Goal: Find specific page/section: Find specific page/section

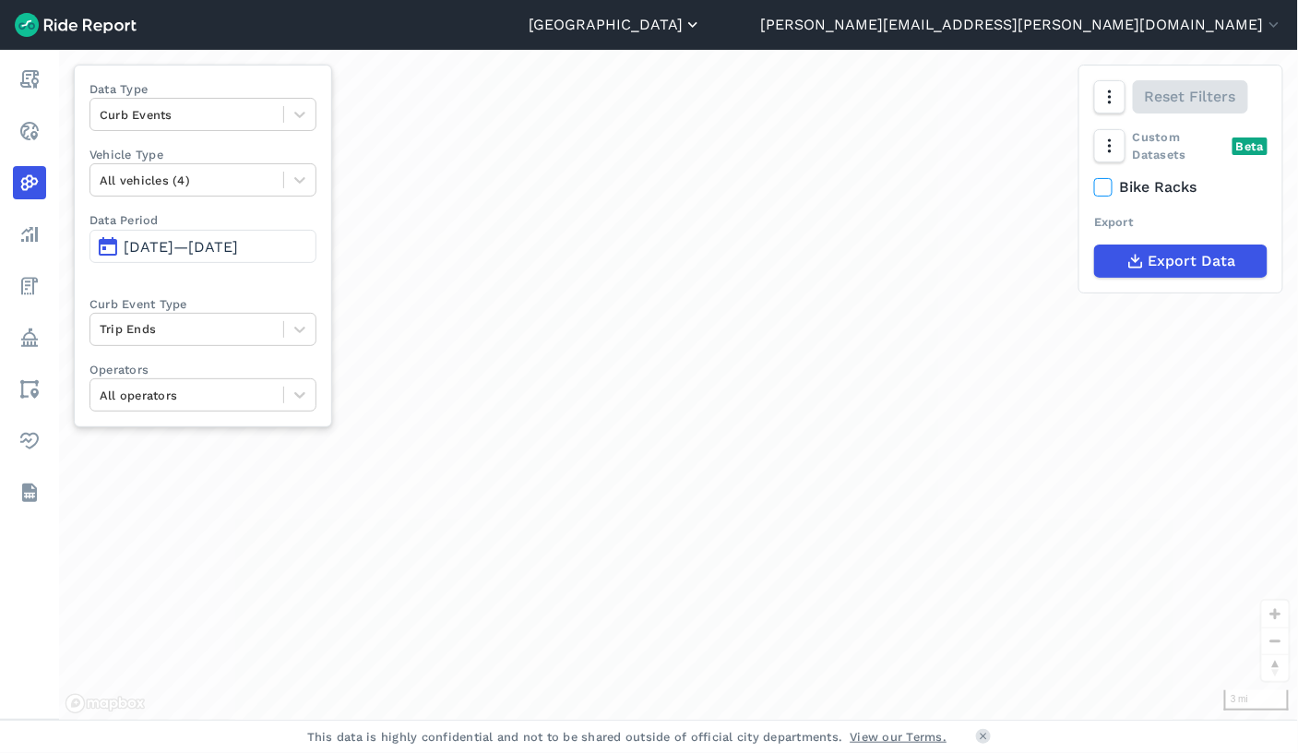
click at [746, 304] on div "3 mi Data Type Curb Events Vehicle Type All vehicles (4) Data Period Jun 20, 20…" at bounding box center [678, 385] width 1239 height 670
click at [882, 30] on header "Seattle Abilene Abu Dhabi Adelaide Adelaide - DEV Adelaide Region Alameda Alban…" at bounding box center [649, 25] width 1298 height 50
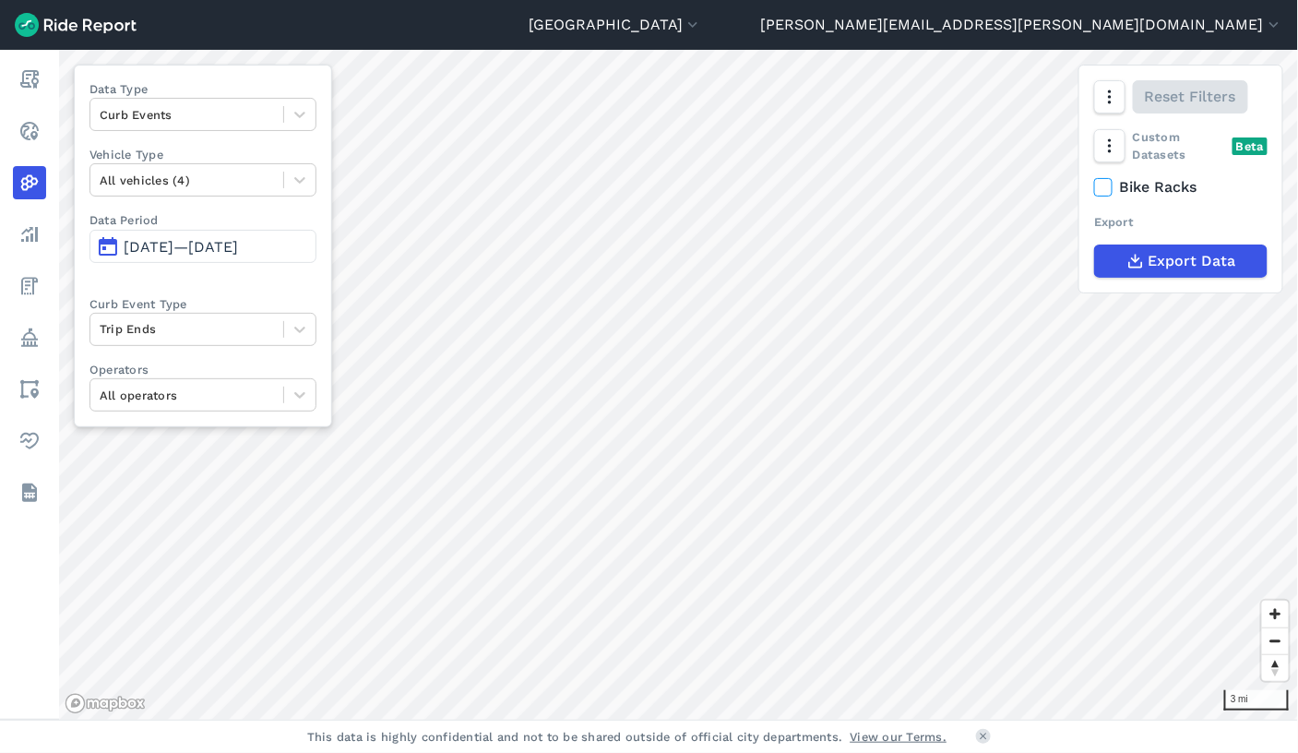
drag, startPoint x: 1022, startPoint y: 14, endPoint x: 778, endPoint y: 18, distance: 243.5
click at [778, 18] on header "Seattle Abilene Abu Dhabi Adelaide Adelaide - DEV Adelaide Region Alameda Alban…" at bounding box center [649, 25] width 1298 height 50
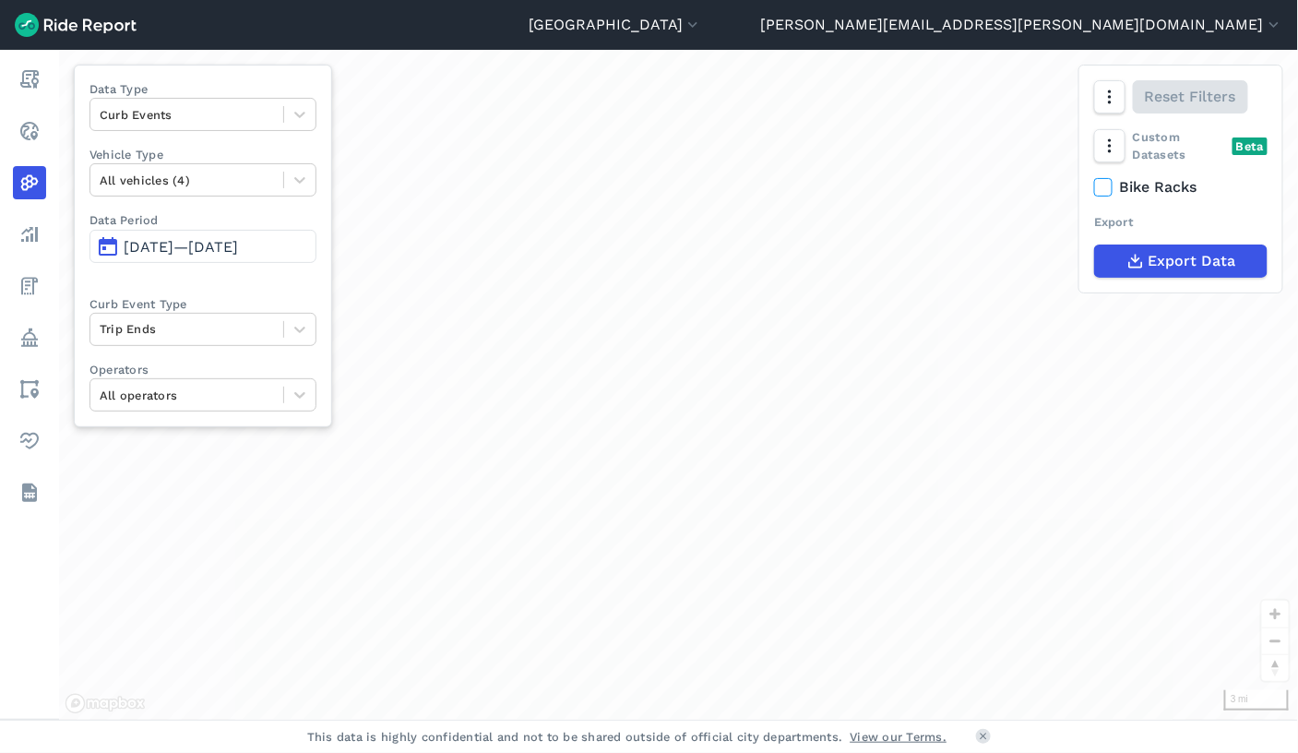
click at [911, 28] on header "Seattle Abilene Abu Dhabi Adelaide Adelaide - DEV Adelaide Region Alameda Alban…" at bounding box center [649, 25] width 1298 height 50
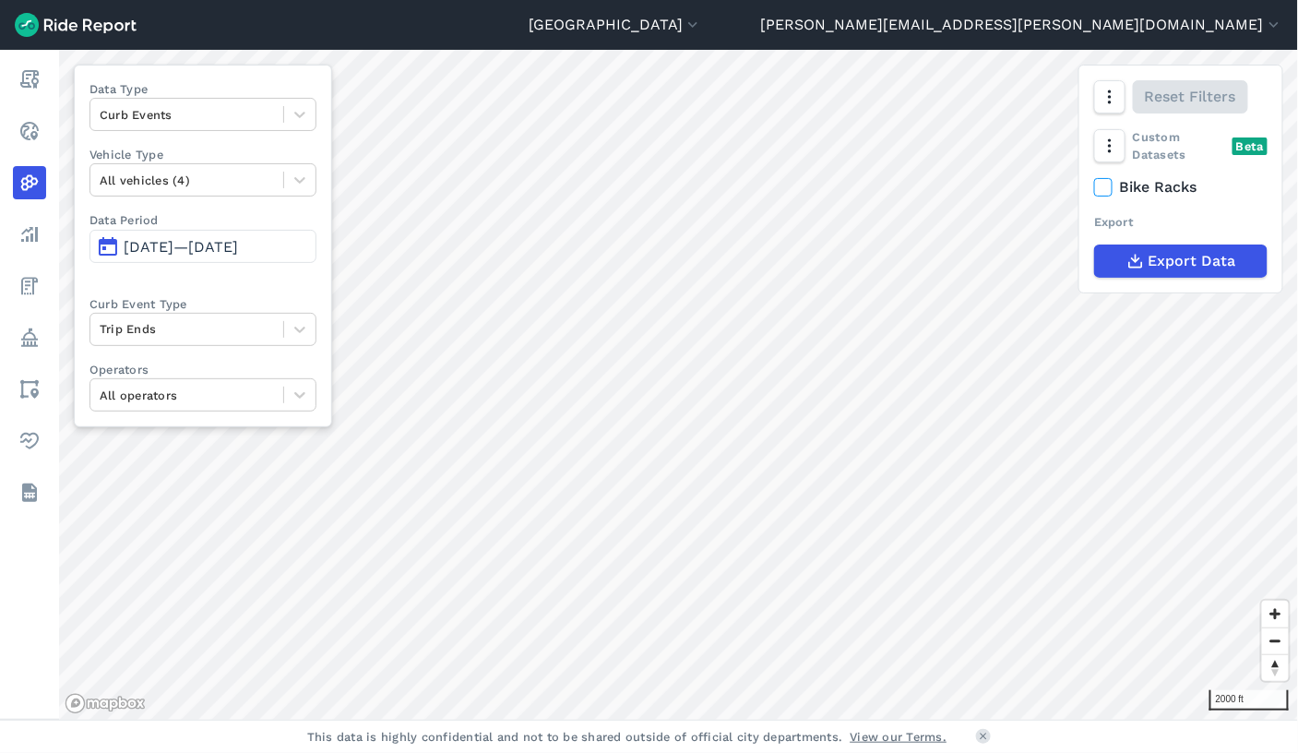
click at [1274, 233] on div "2000 ft Data Type Curb Events Vehicle Type All vehicles (4) Data Period Jun 20,…" at bounding box center [678, 385] width 1239 height 670
click at [990, 739] on footer "This data is highly confidential and not to be shared outside of official city …" at bounding box center [649, 735] width 1298 height 33
click at [985, 735] on icon at bounding box center [983, 735] width 11 height 11
